Goal: Task Accomplishment & Management: Use online tool/utility

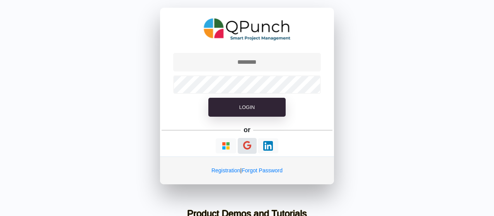
type input "**********"
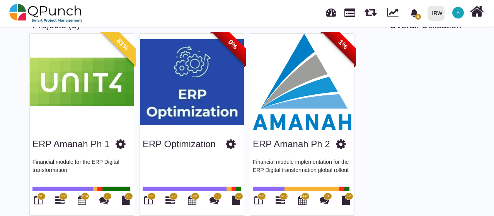
scroll to position [59, 0]
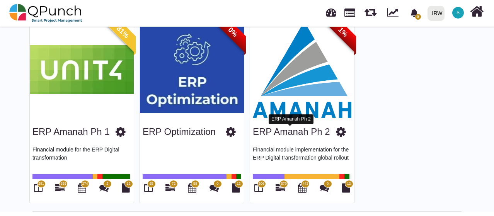
click at [306, 129] on link "ERP Amanah Ph 2" at bounding box center [291, 132] width 77 height 10
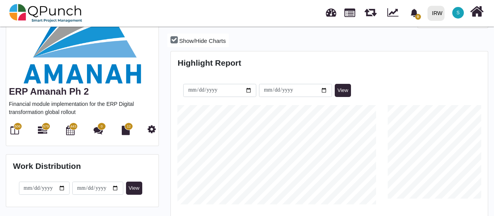
scroll to position [99, 105]
click at [14, 126] on icon at bounding box center [14, 130] width 9 height 9
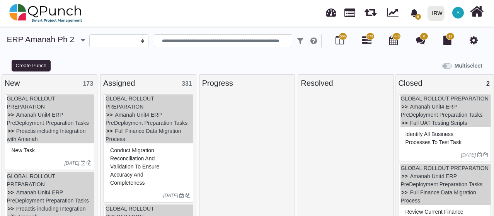
select select
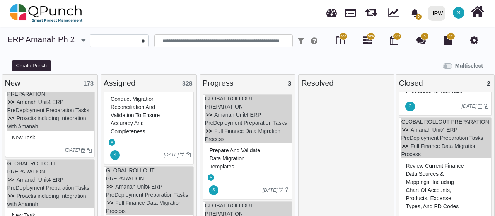
scroll to position [70, 0]
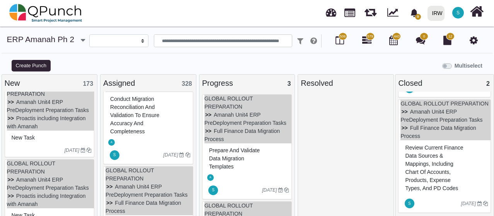
click at [431, 178] on span "Review current finance data sources & mappings, including Chart of Accounts, Pr…" at bounding box center [434, 168] width 58 height 47
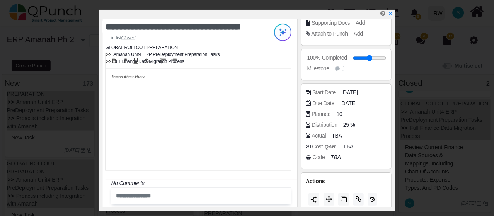
scroll to position [127, 0]
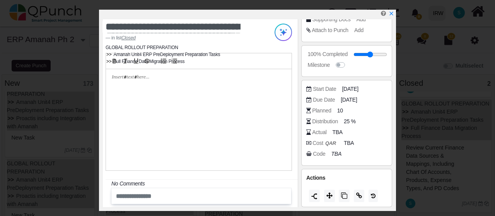
click at [320, 130] on div "Actual" at bounding box center [319, 132] width 14 height 8
click at [309, 130] on icon at bounding box center [308, 132] width 5 height 5
click at [313, 130] on div "Actual" at bounding box center [319, 132] width 14 height 8
click at [333, 131] on span "TBA" at bounding box center [338, 132] width 10 height 8
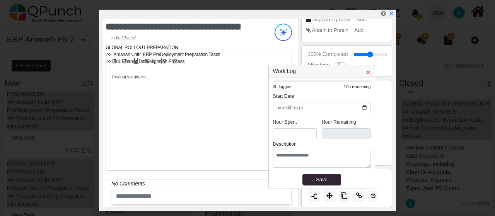
click at [367, 74] on span "×" at bounding box center [368, 72] width 5 height 9
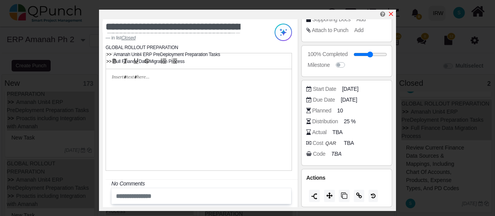
click at [390, 14] on icon "x" at bounding box center [391, 14] width 4 height 4
click at [392, 15] on icon "x" at bounding box center [391, 14] width 4 height 4
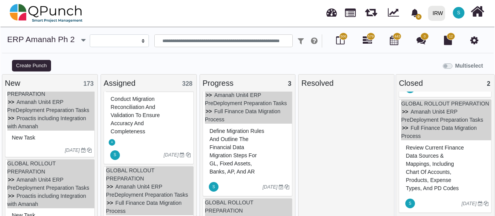
scroll to position [103, 0]
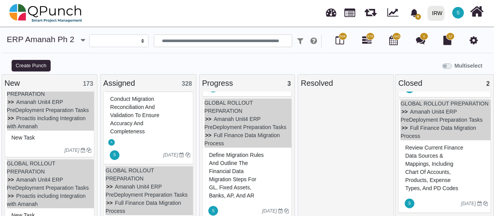
click at [237, 149] on div "Define migration rules and outline the Financial Data Migration steps for GL, F…" at bounding box center [248, 175] width 82 height 53
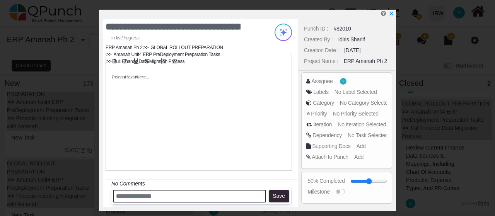
click at [174, 195] on input "text" at bounding box center [189, 196] width 153 height 13
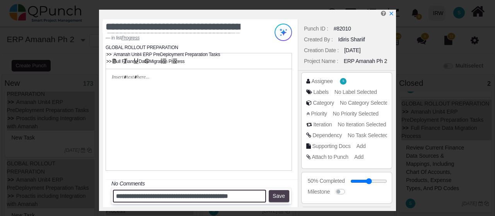
type input "**********"
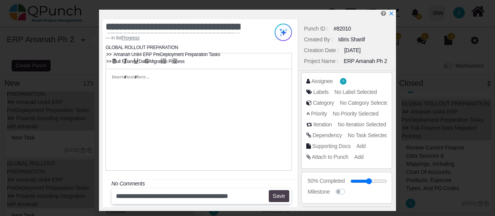
click at [273, 194] on button "Save" at bounding box center [279, 196] width 21 height 12
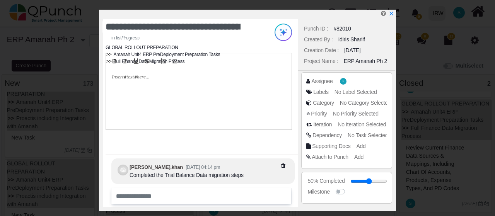
click at [234, 172] on div "Completed the Trial Balance Data migration steps" at bounding box center [187, 175] width 114 height 8
click at [143, 171] on div "Completed the Trial Balance Data migration steps" at bounding box center [187, 175] width 114 height 8
click at [122, 170] on div at bounding box center [123, 170] width 11 height 11
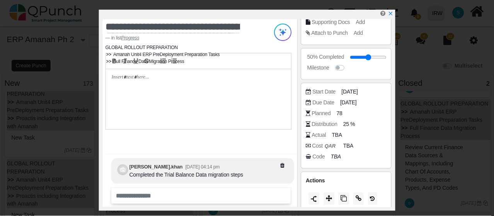
scroll to position [127, 0]
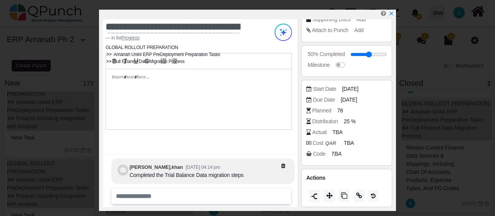
click at [321, 132] on div "Actual" at bounding box center [319, 132] width 14 height 8
click at [335, 132] on span "TBA" at bounding box center [338, 132] width 10 height 8
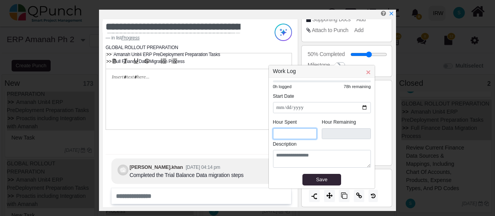
click at [297, 137] on input "*" at bounding box center [295, 133] width 44 height 11
type input "****"
type input "*"
type input "****"
type input "*"
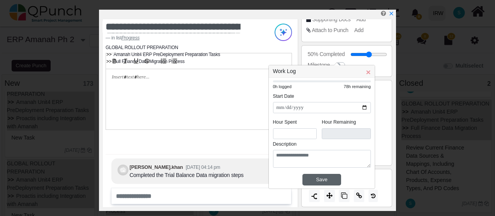
click at [326, 179] on div "Save" at bounding box center [321, 180] width 35 height 8
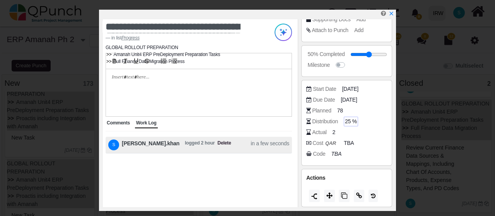
click at [349, 120] on span "25 %" at bounding box center [351, 122] width 12 height 8
click at [322, 119] on div "Distribution" at bounding box center [325, 122] width 26 height 8
click at [320, 132] on div "Actual" at bounding box center [319, 132] width 14 height 8
drag, startPoint x: 331, startPoint y: 133, endPoint x: 336, endPoint y: 133, distance: 4.7
click at [332, 133] on div "Actual 2" at bounding box center [348, 132] width 85 height 8
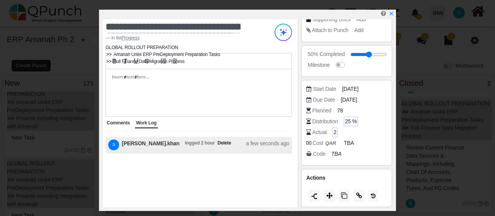
click at [336, 131] on div "2" at bounding box center [334, 133] width 5 height 10
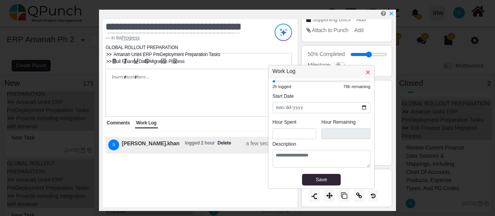
click at [369, 74] on span "×" at bounding box center [368, 72] width 5 height 9
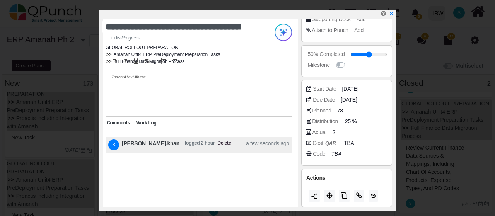
click at [225, 143] on div "S [PERSON_NAME].khan logged 2 hour Delete a few seconds ago" at bounding box center [198, 145] width 181 height 11
click at [334, 132] on span "2" at bounding box center [334, 132] width 3 height 8
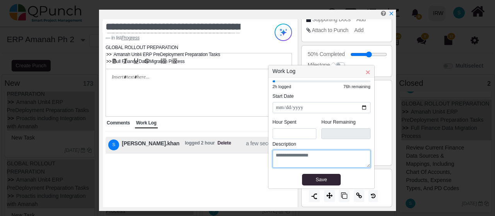
click at [323, 156] on textarea at bounding box center [322, 159] width 98 height 18
click at [278, 89] on div "2h logged" at bounding box center [297, 87] width 49 height 7
click at [278, 87] on div "2h logged" at bounding box center [297, 87] width 49 height 7
click at [302, 154] on textarea at bounding box center [322, 159] width 98 height 18
click at [371, 73] on h3 "× Work Log" at bounding box center [321, 71] width 106 height 12
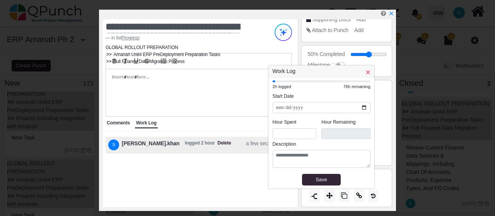
click at [368, 75] on span "×" at bounding box center [368, 72] width 5 height 9
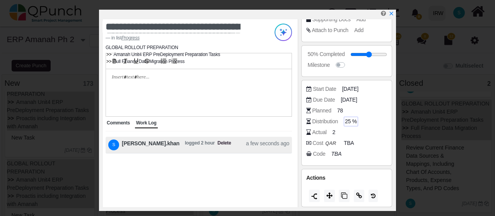
click at [212, 143] on div "S [PERSON_NAME].khan logged 2 hour Delete a few seconds ago" at bounding box center [198, 145] width 181 height 11
click at [116, 145] on span "S" at bounding box center [113, 145] width 11 height 11
click at [185, 143] on span "logged 2 hour" at bounding box center [200, 145] width 30 height 11
click at [260, 144] on span "a few seconds ago" at bounding box center [267, 145] width 43 height 11
click at [185, 141] on span "logged 2 hour" at bounding box center [200, 145] width 30 height 11
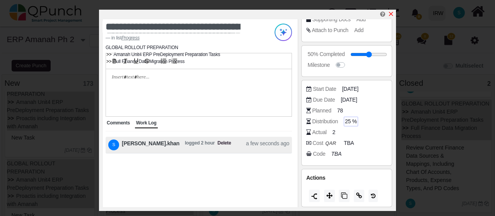
click at [392, 13] on icon "x" at bounding box center [391, 14] width 6 height 6
